Goal: Find specific page/section: Find specific page/section

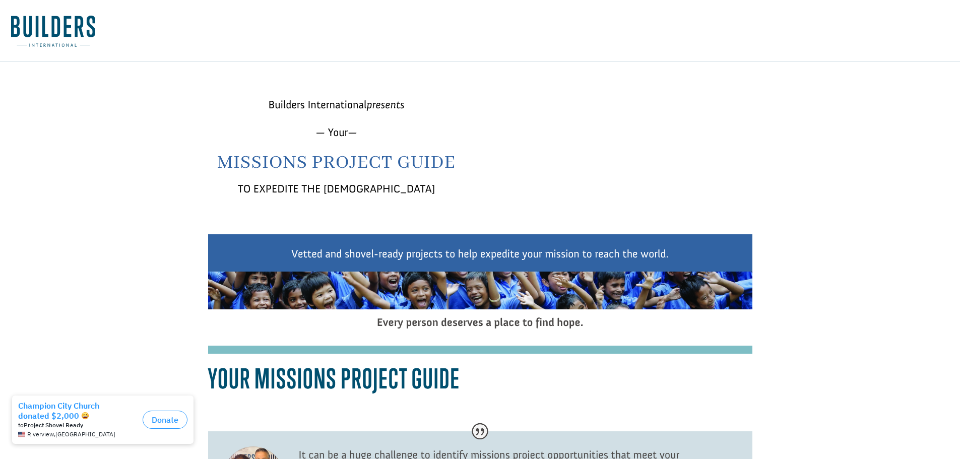
click at [616, 169] on link at bounding box center [622, 164] width 21 height 28
